Goal: Task Accomplishment & Management: Complete application form

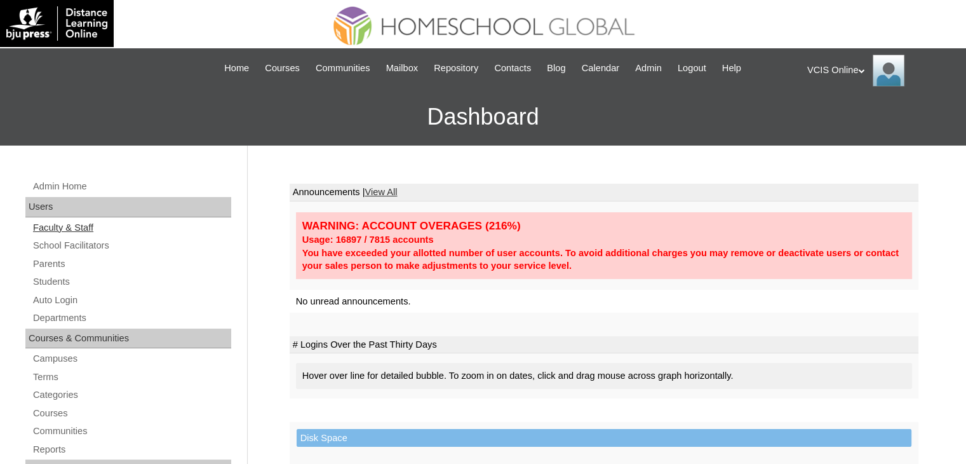
scroll to position [42, 0]
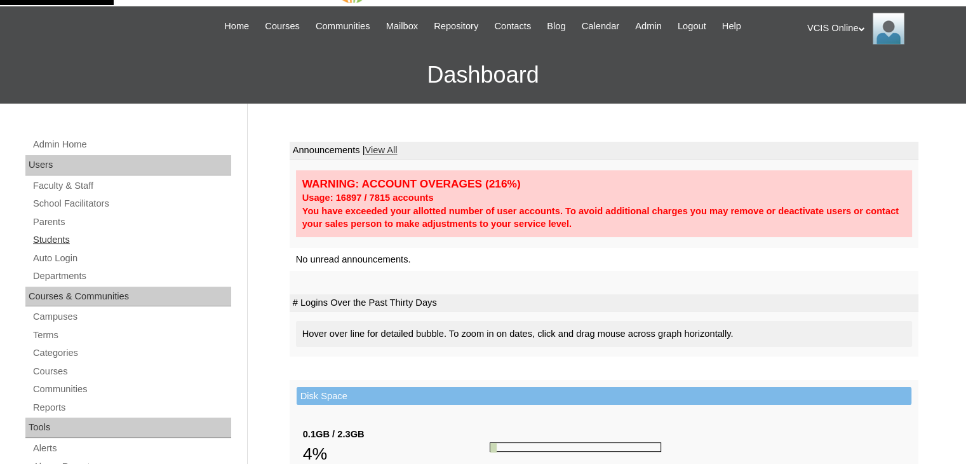
click at [65, 239] on link "Students" at bounding box center [131, 240] width 199 height 16
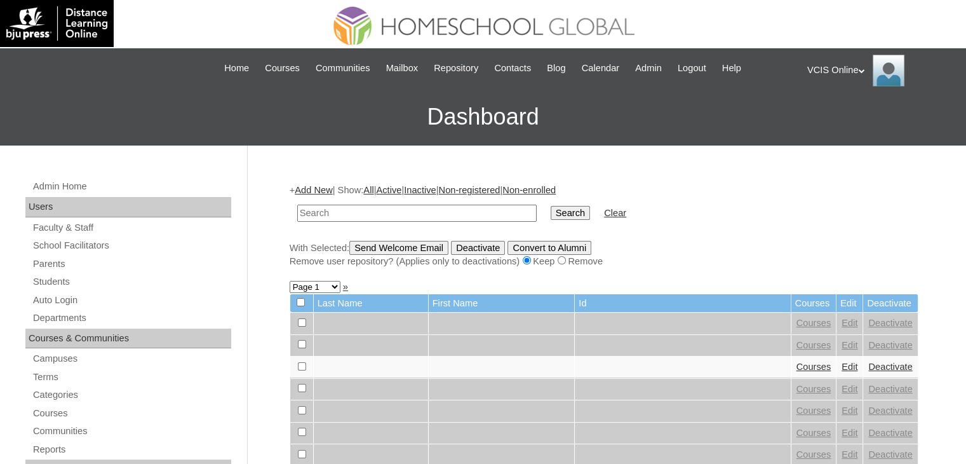
paste input "VCIS031-8B-SA2025"
type input "VCIS031-8B-SA2025"
click at [551, 210] on input "Search" at bounding box center [570, 213] width 39 height 14
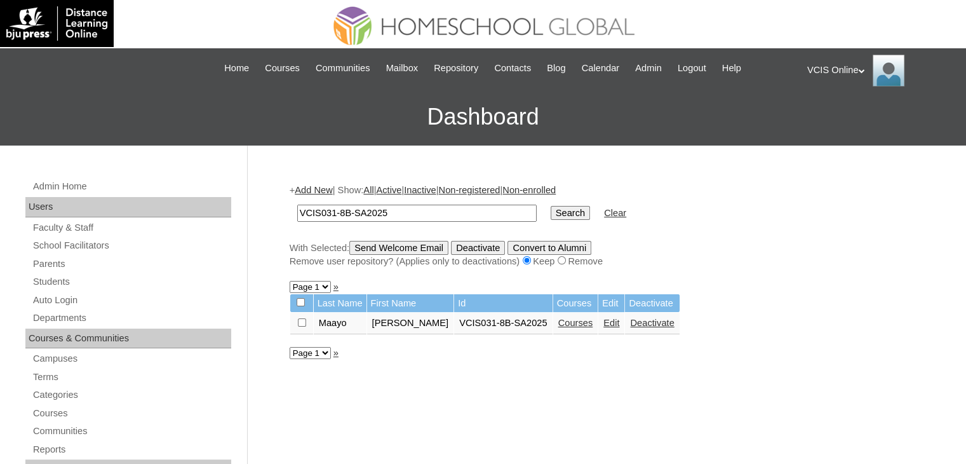
click at [558, 326] on link "Courses" at bounding box center [575, 323] width 35 height 10
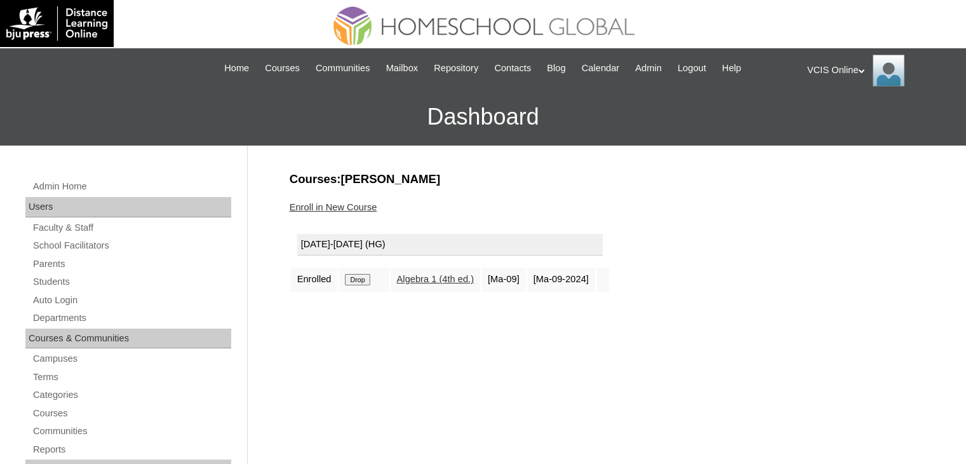
click at [348, 212] on link "Enroll in New Course" at bounding box center [334, 207] width 88 height 10
click at [344, 205] on link "Enroll in New Course" at bounding box center [334, 207] width 88 height 10
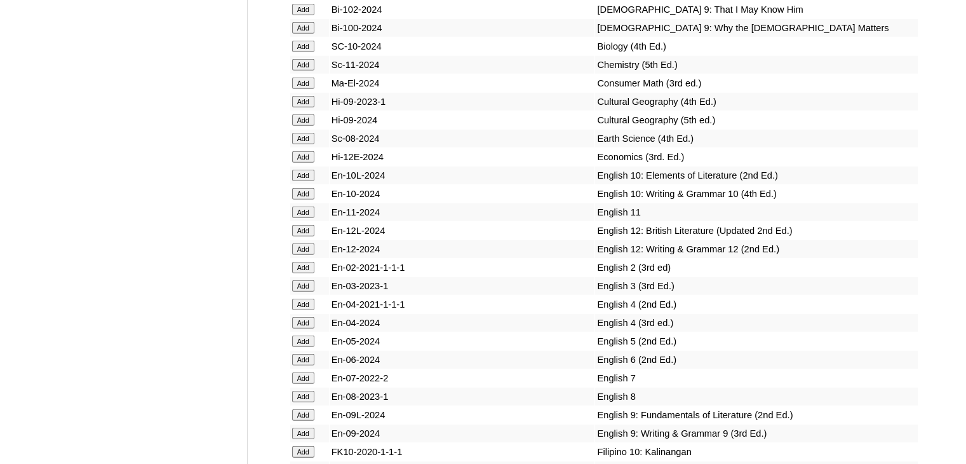
scroll to position [3854, 0]
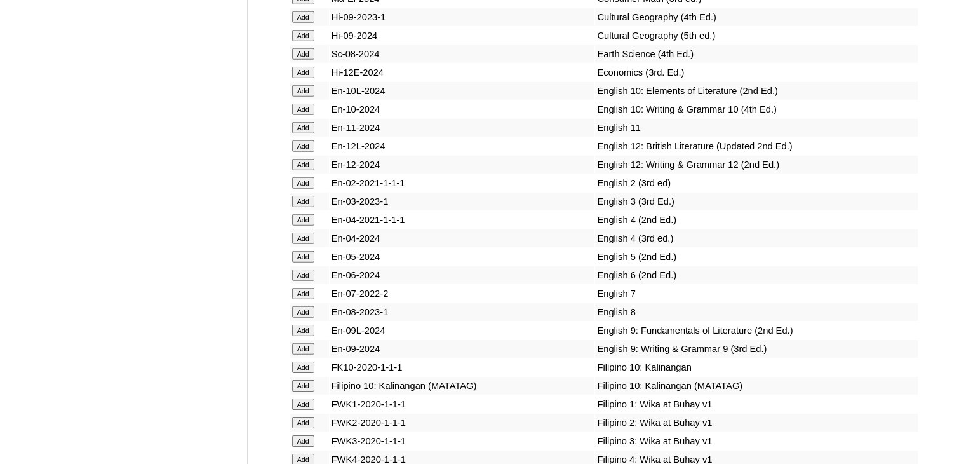
click at [302, 318] on input "Add" at bounding box center [303, 311] width 22 height 11
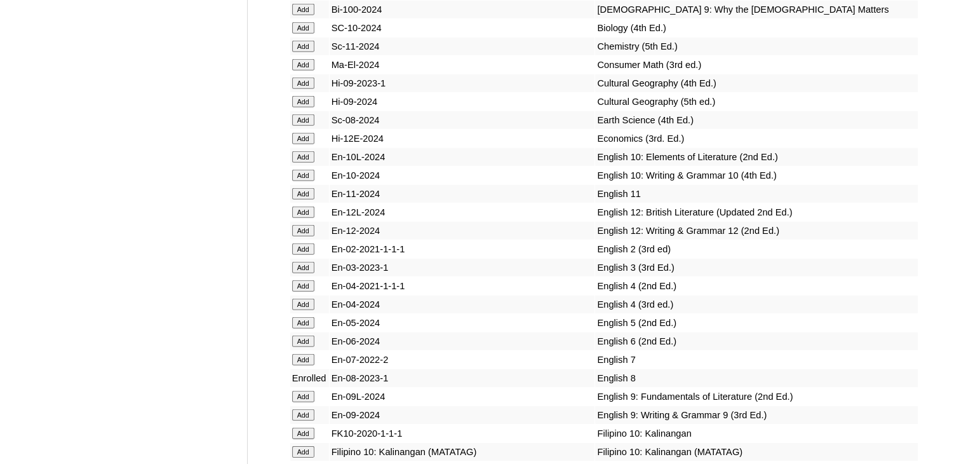
scroll to position [3769, 0]
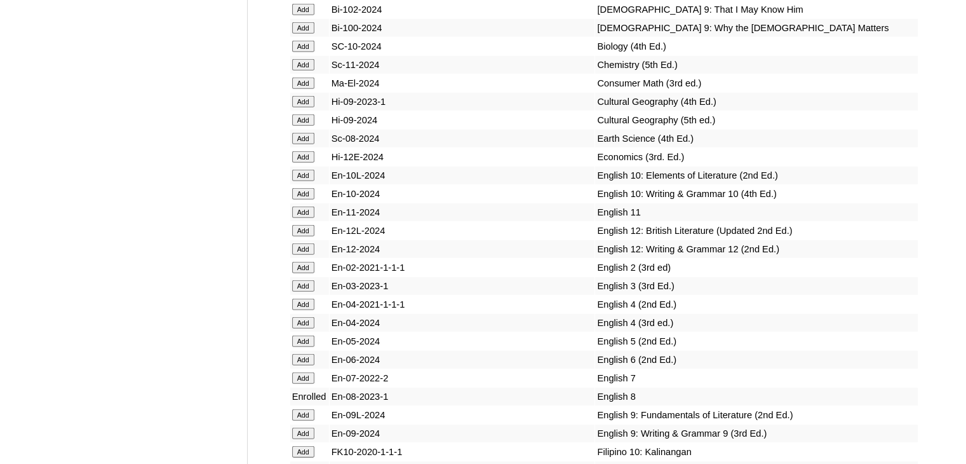
click at [302, 52] on input "Add" at bounding box center [303, 46] width 22 height 11
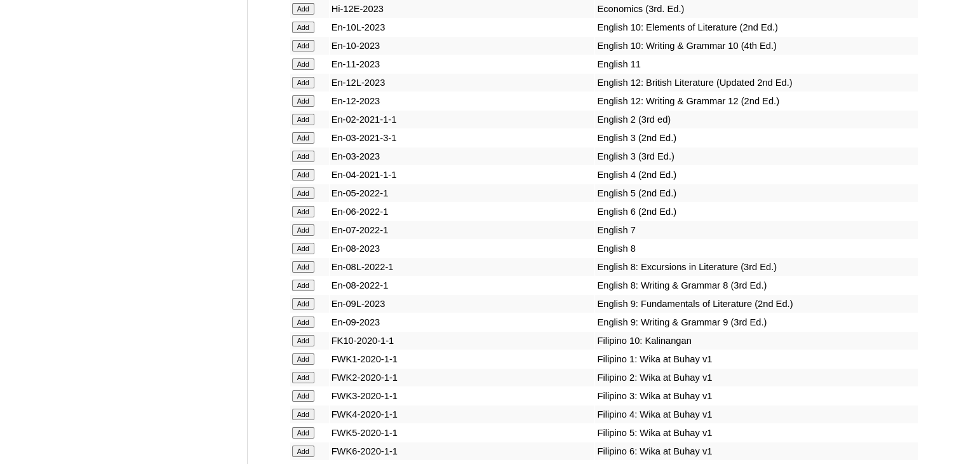
scroll to position [9148, 0]
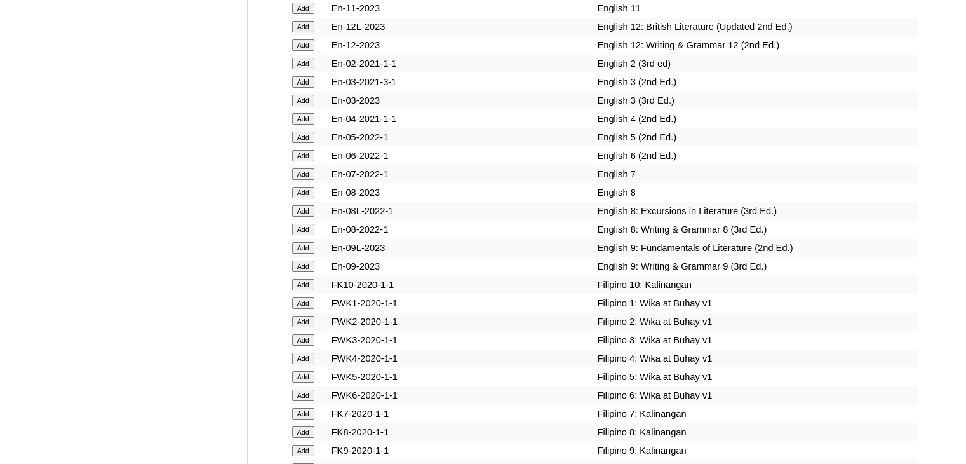
click at [301, 426] on input "Add" at bounding box center [303, 431] width 22 height 11
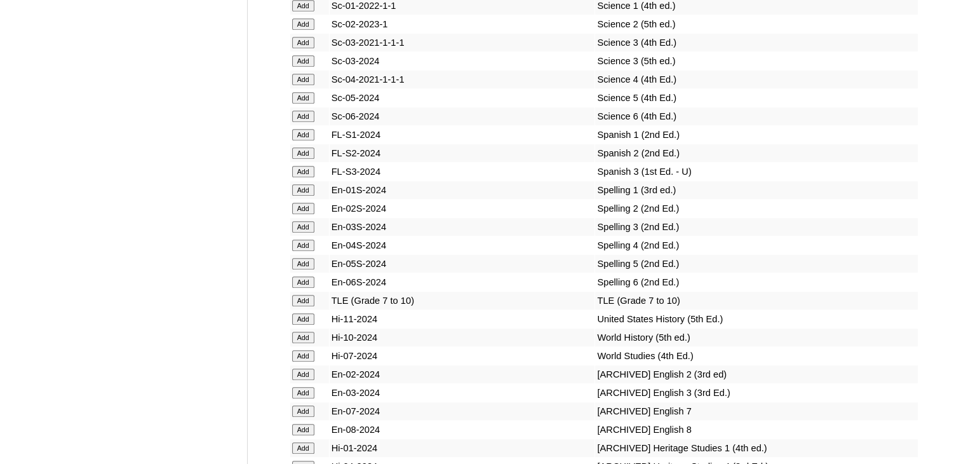
scroll to position [5505, 0]
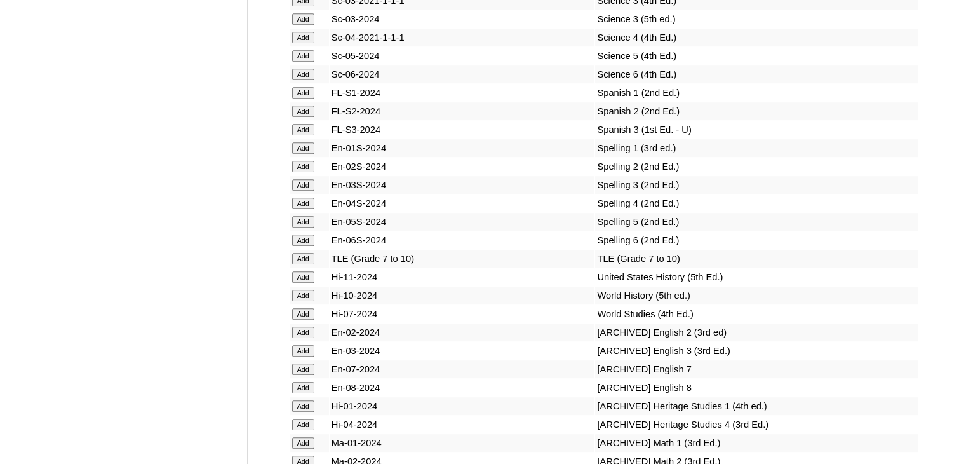
click at [306, 300] on input "Add" at bounding box center [303, 295] width 22 height 11
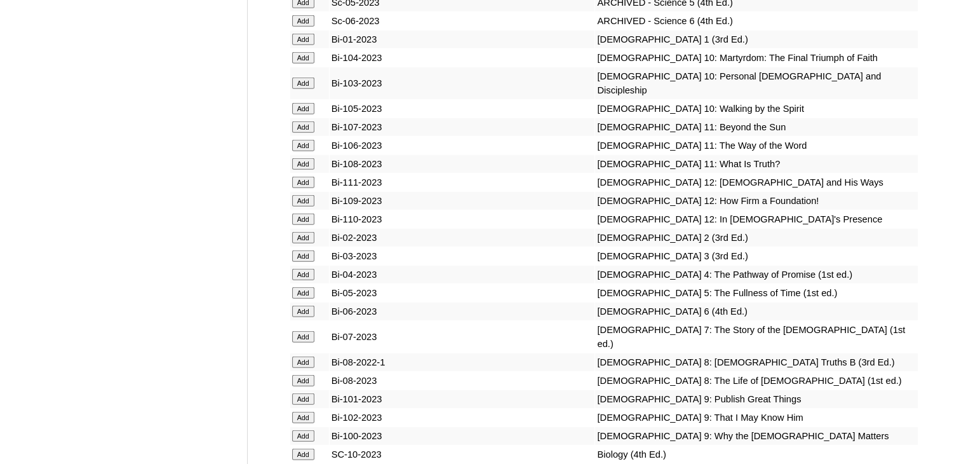
scroll to position [8597, 0]
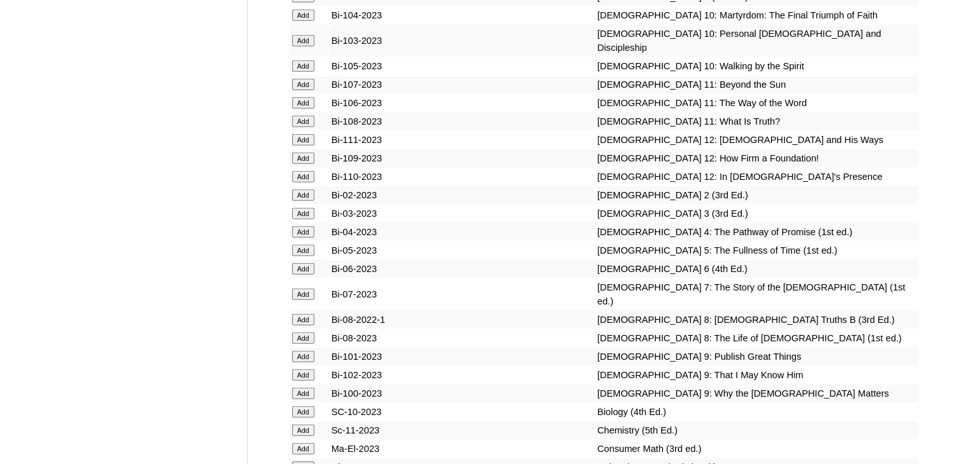
click at [309, 332] on input "Add" at bounding box center [303, 337] width 22 height 11
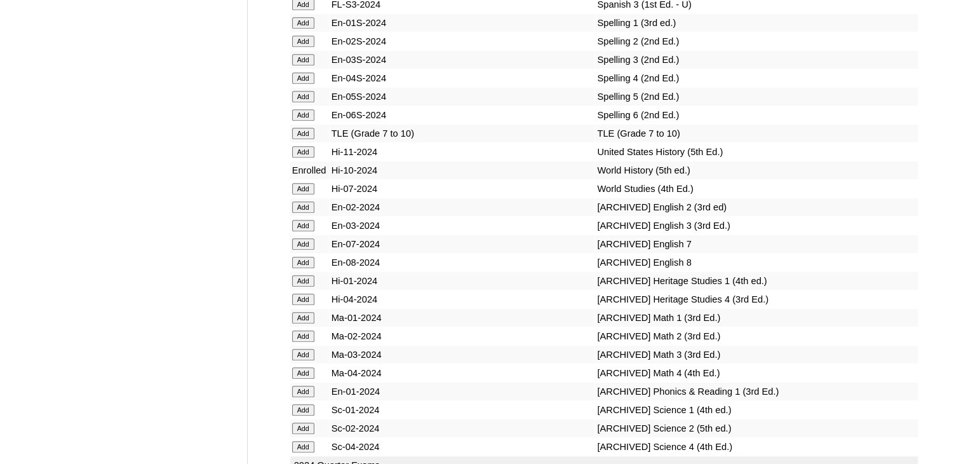
scroll to position [5632, 0]
